Goal: Find specific page/section: Find specific page/section

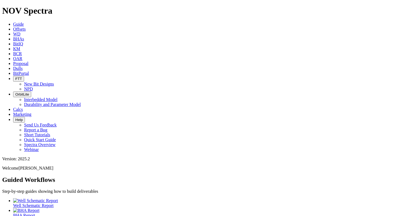
click at [26, 27] on link "Offsets" at bounding box center [19, 29] width 13 height 5
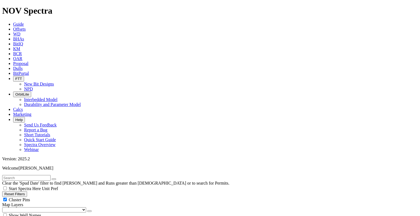
click at [24, 37] on link "BHAs" at bounding box center [18, 39] width 11 height 5
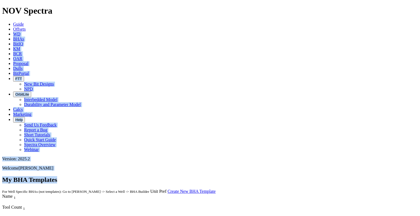
click at [99, 14] on div "NOV Spectra Guide Offsets [PERSON_NAME] BitIQ KM BCR OAR Proposal EBRR Dulls Bi…" at bounding box center [209, 202] width 415 height 393
click at [20, 32] on link "WD" at bounding box center [16, 34] width 7 height 5
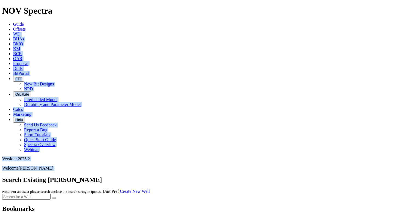
click at [165, 176] on div "Search Existing [PERSON_NAME] Note: For an exact phrase search enclose the sear…" at bounding box center [209, 185] width 415 height 18
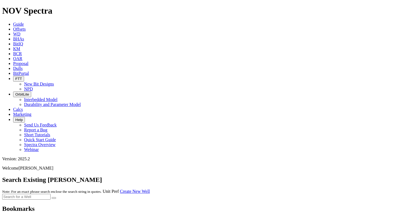
click at [183, 176] on div "Search Existing [PERSON_NAME] Note: For an exact phrase search enclose the sear…" at bounding box center [209, 185] width 415 height 18
click at [29, 71] on span "BitPortal" at bounding box center [21, 73] width 16 height 5
